Goal: Information Seeking & Learning: Learn about a topic

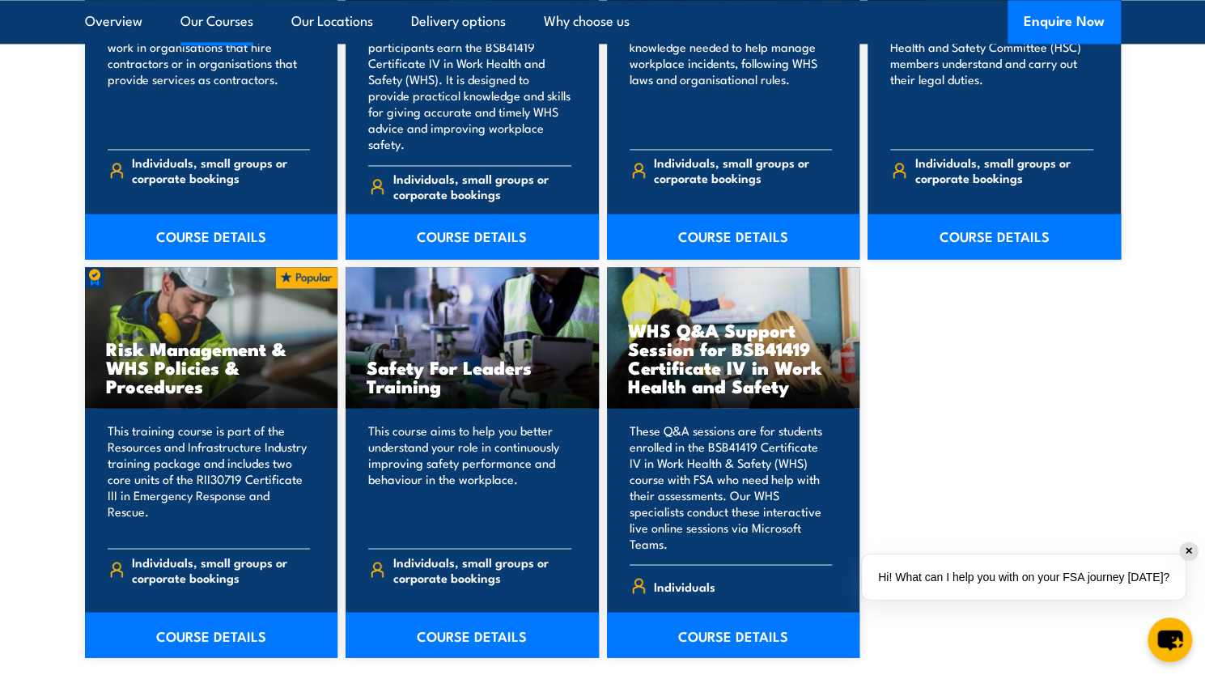
scroll to position [1216, 0]
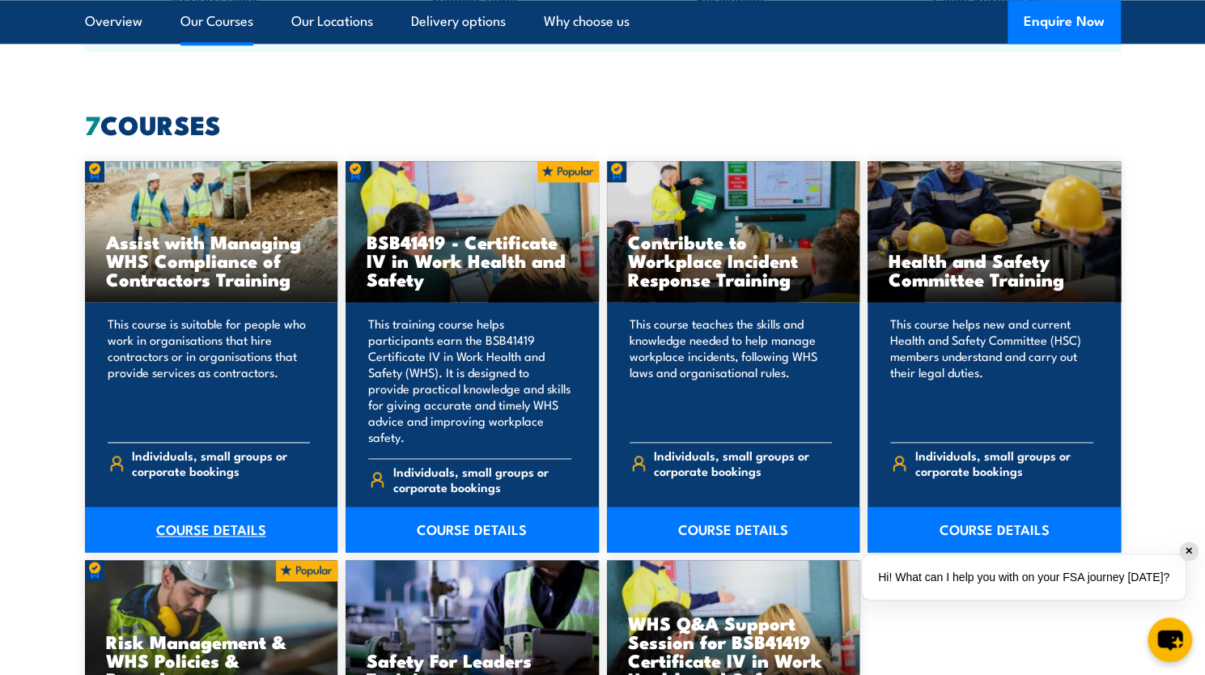
click at [206, 507] on link "COURSE DETAILS" at bounding box center [211, 529] width 253 height 45
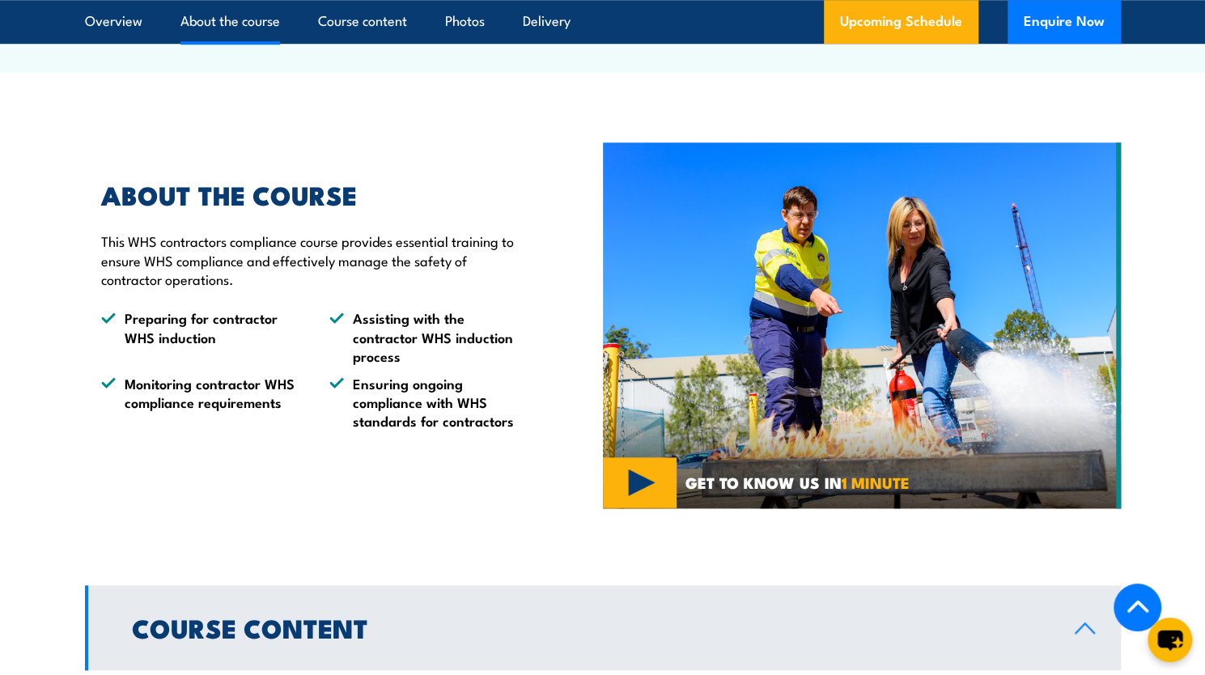
scroll to position [1285, 0]
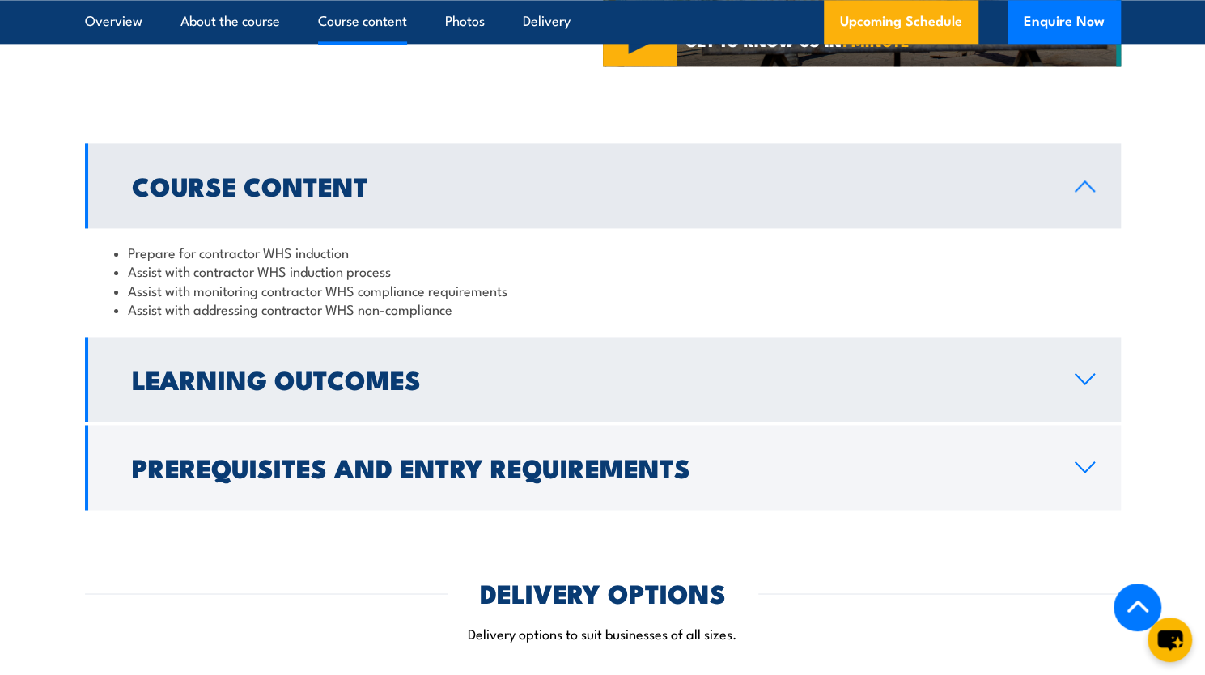
click at [1094, 385] on icon at bounding box center [1085, 378] width 22 height 13
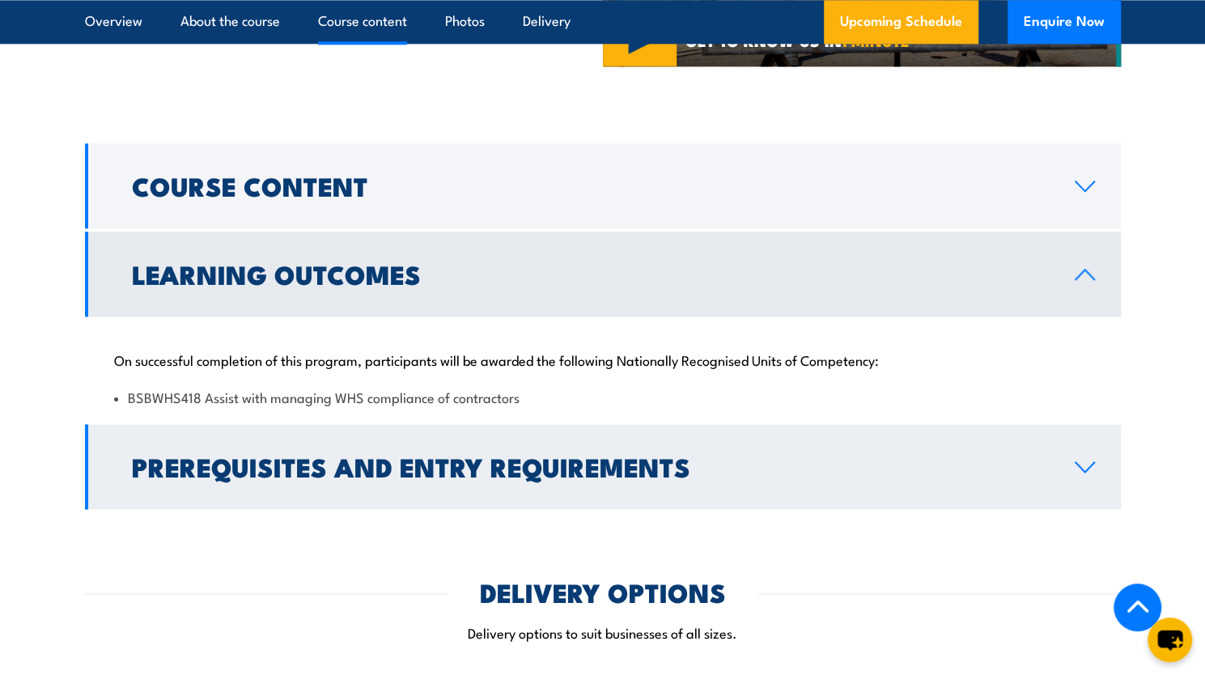
click at [1085, 504] on link "Prerequisites and Entry Requirements" at bounding box center [603, 466] width 1036 height 85
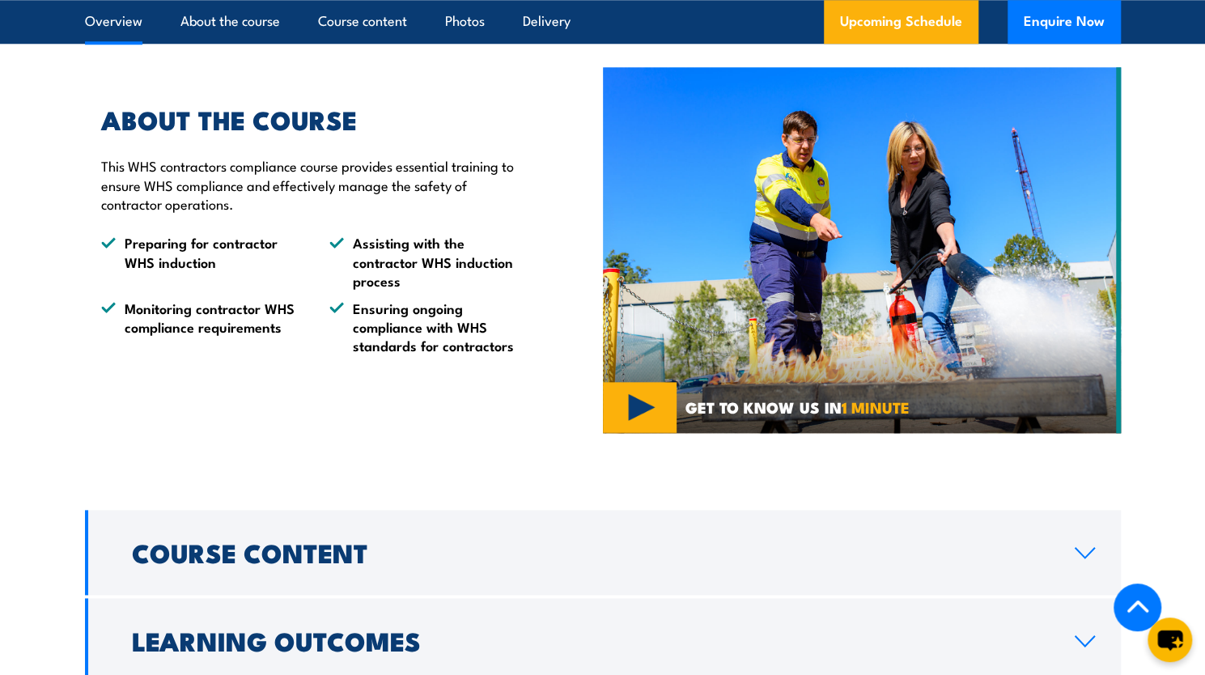
scroll to position [445, 0]
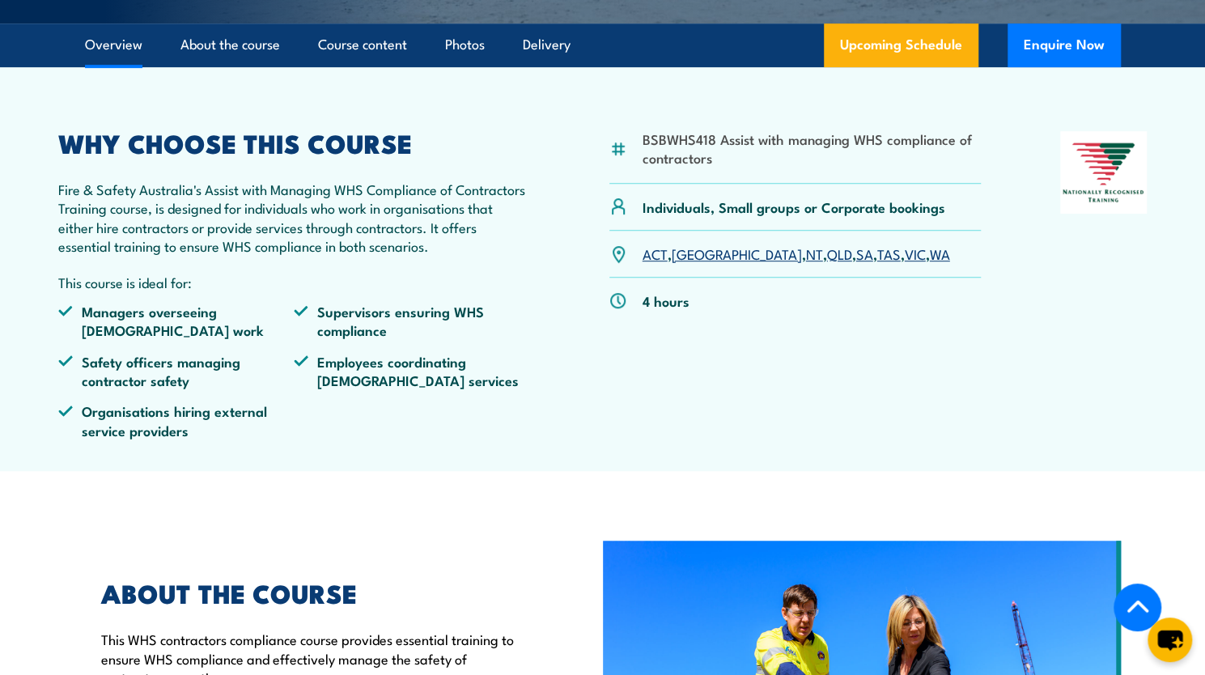
click at [905, 263] on link "VIC" at bounding box center [915, 253] width 21 height 19
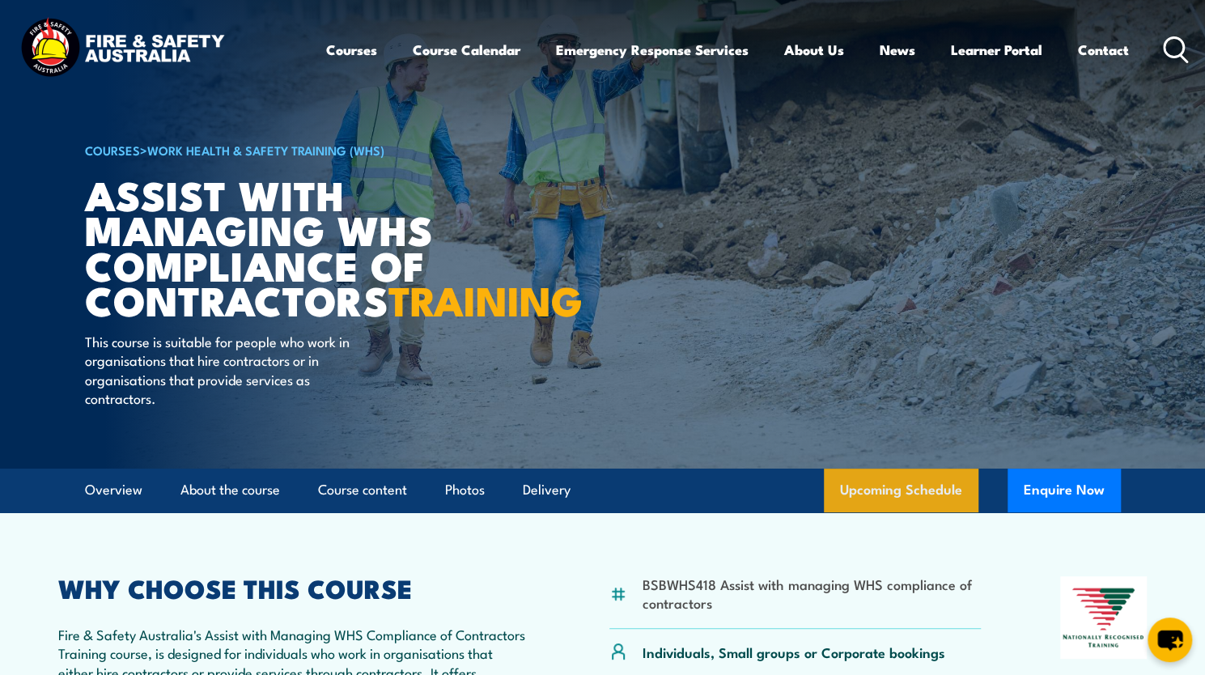
click at [887, 512] on link "Upcoming Schedule" at bounding box center [901, 491] width 155 height 44
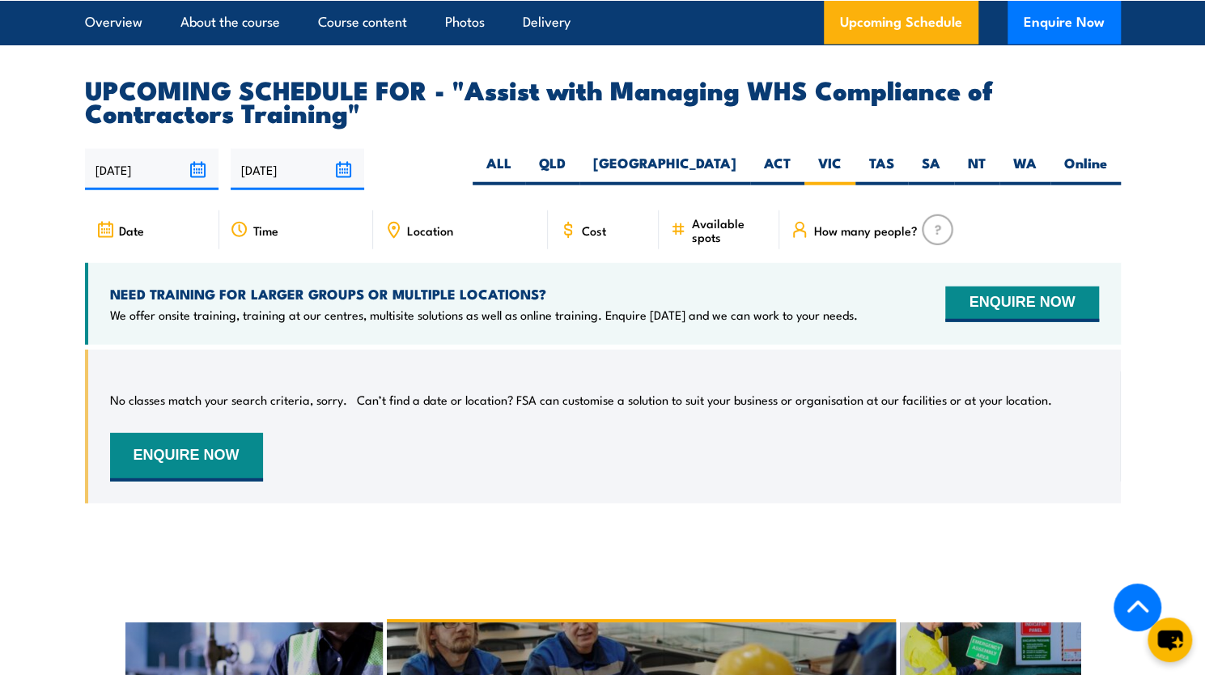
scroll to position [2539, 0]
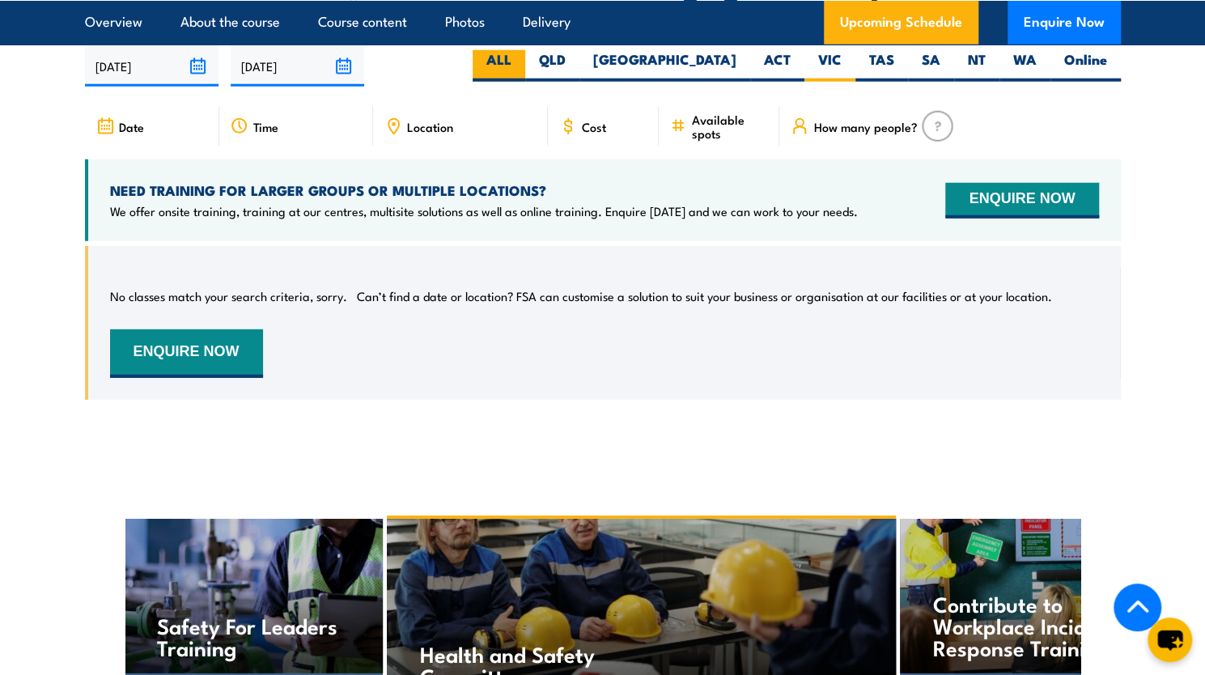
click at [525, 82] on label "ALL" at bounding box center [499, 66] width 53 height 32
click at [522, 61] on input "ALL" at bounding box center [517, 55] width 11 height 11
radio input "true"
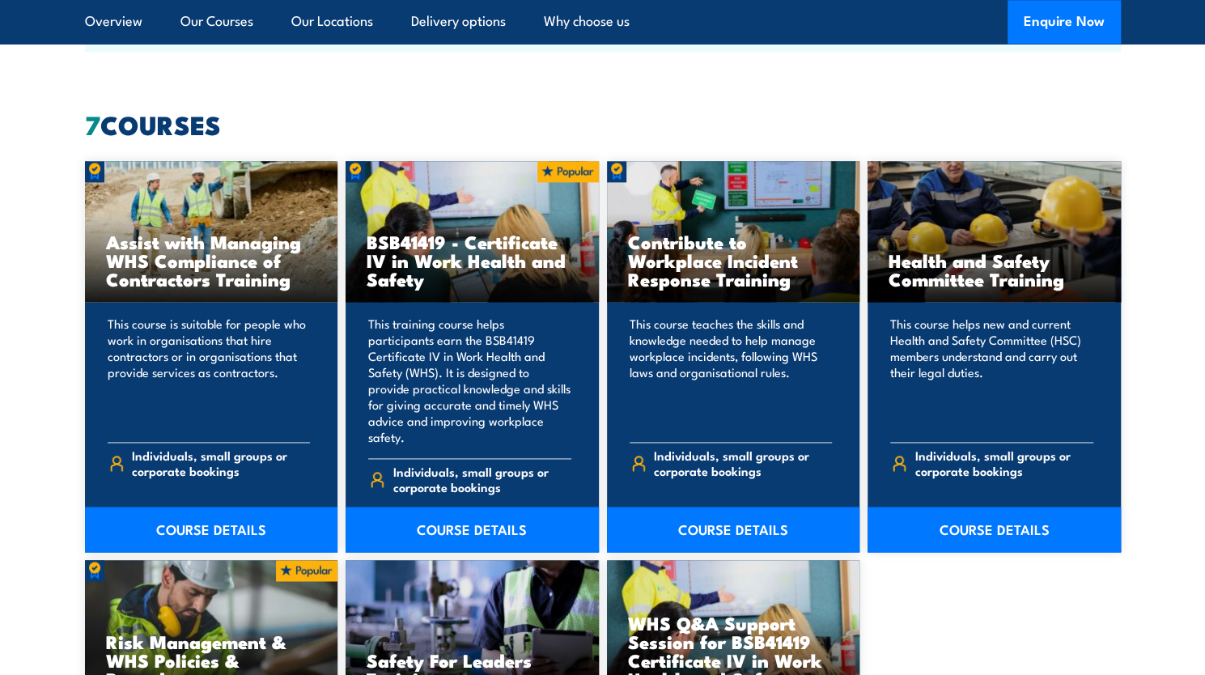
scroll to position [1216, 0]
